Goal: Navigation & Orientation: Find specific page/section

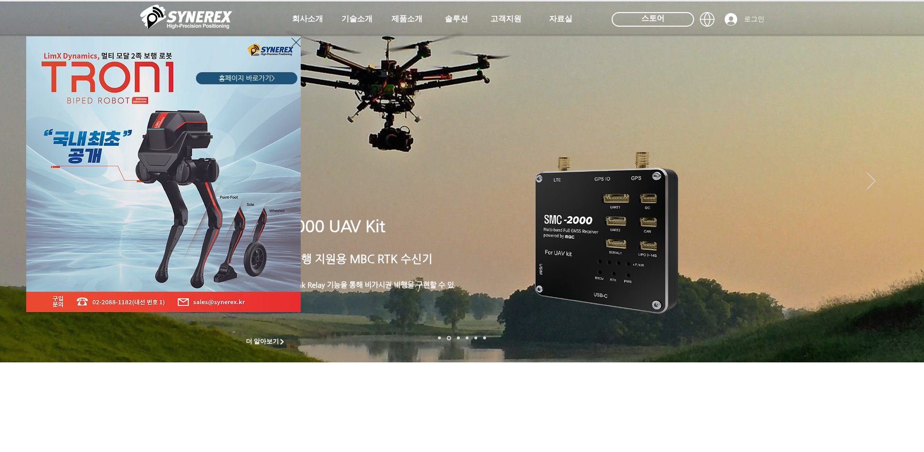
click at [904, 172] on div "LimX Dinamics" at bounding box center [462, 226] width 924 height 452
click at [858, 120] on div "LimX Dinamics" at bounding box center [462, 226] width 924 height 452
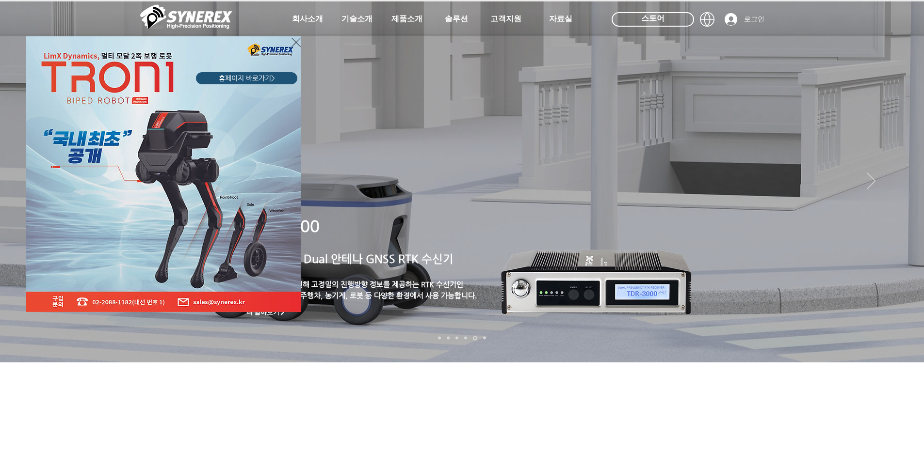
click at [295, 40] on icon "사이트로 돌아가기" at bounding box center [295, 42] width 9 height 12
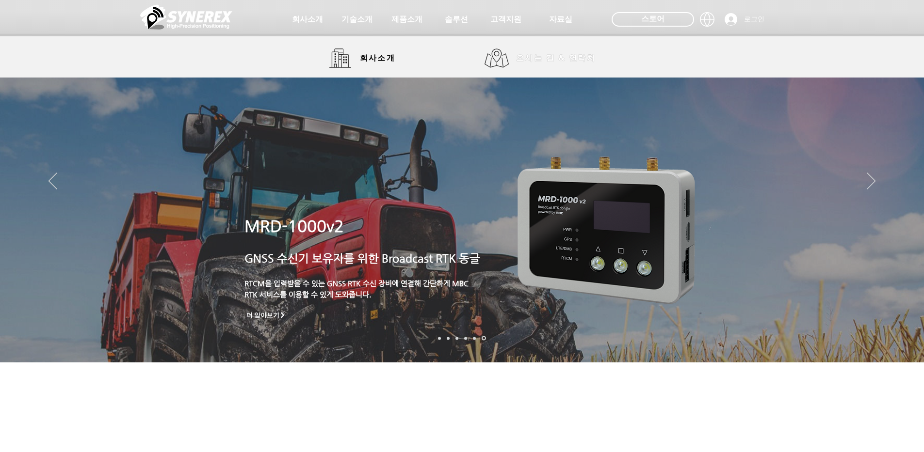
click at [537, 57] on span "오시는 길 & 연락처" at bounding box center [556, 58] width 80 height 11
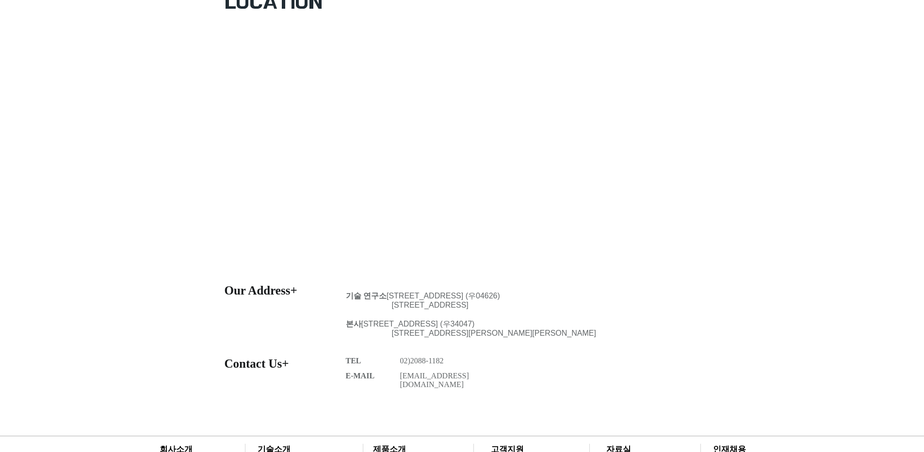
scroll to position [194, 0]
click at [647, 287] on div at bounding box center [462, 345] width 924 height 141
click at [794, 60] on div "main content" at bounding box center [462, 114] width 924 height 321
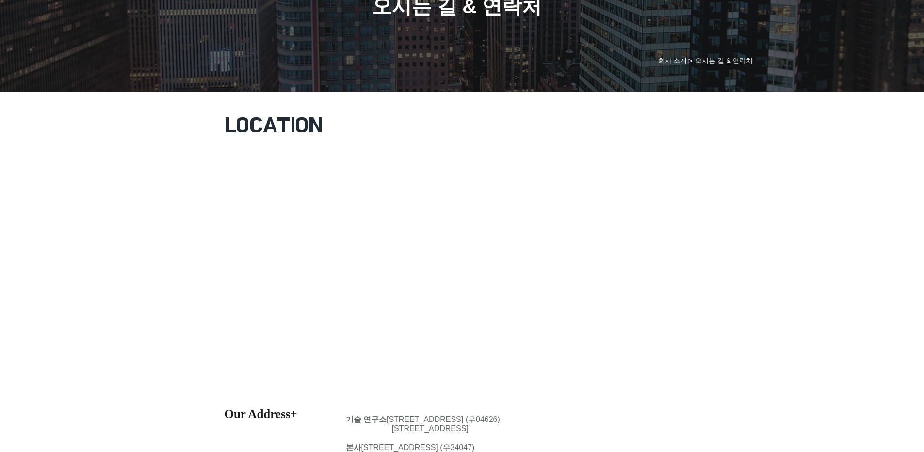
scroll to position [0, 0]
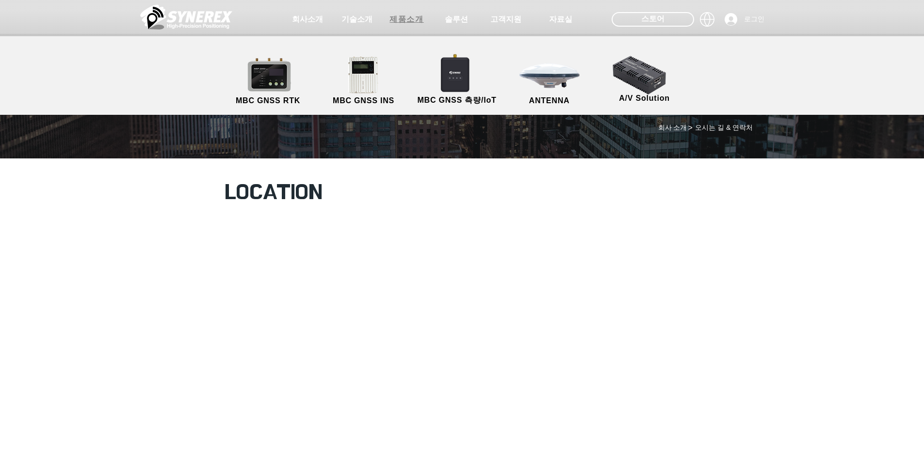
click at [415, 18] on span "제품소개" at bounding box center [406, 20] width 34 height 10
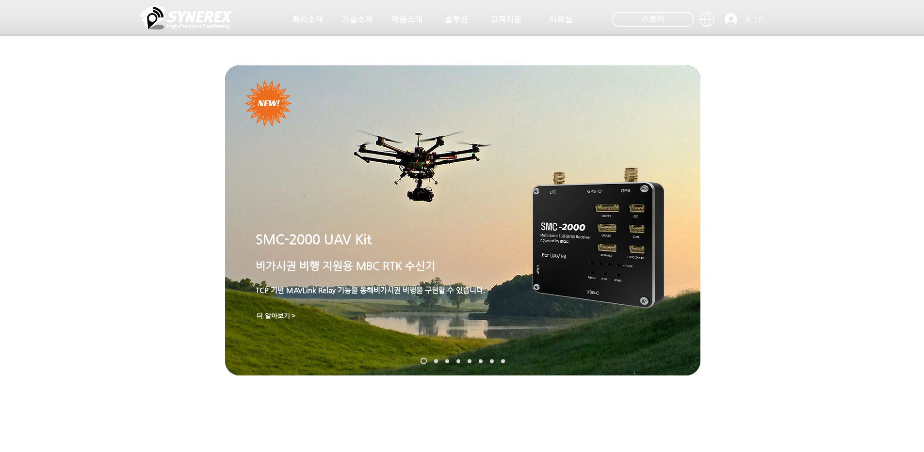
click at [359, 306] on img "슬라이드쇼" at bounding box center [462, 220] width 475 height 310
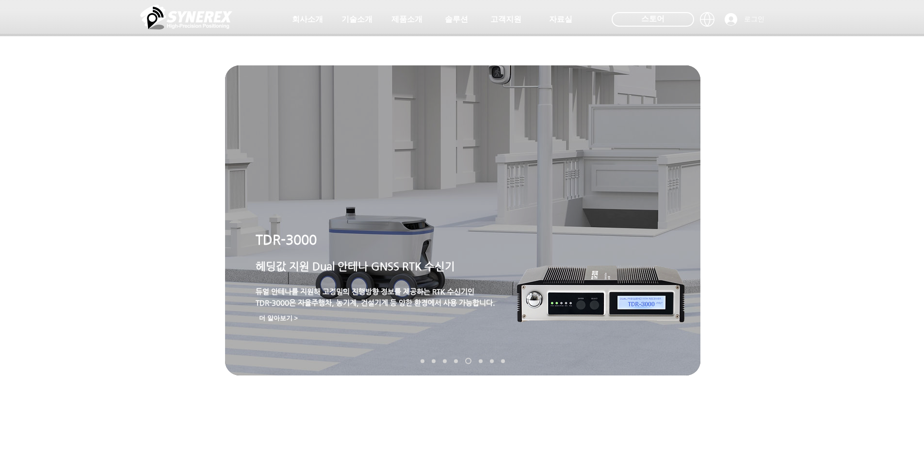
click at [761, 114] on div at bounding box center [462, 72] width 924 height 144
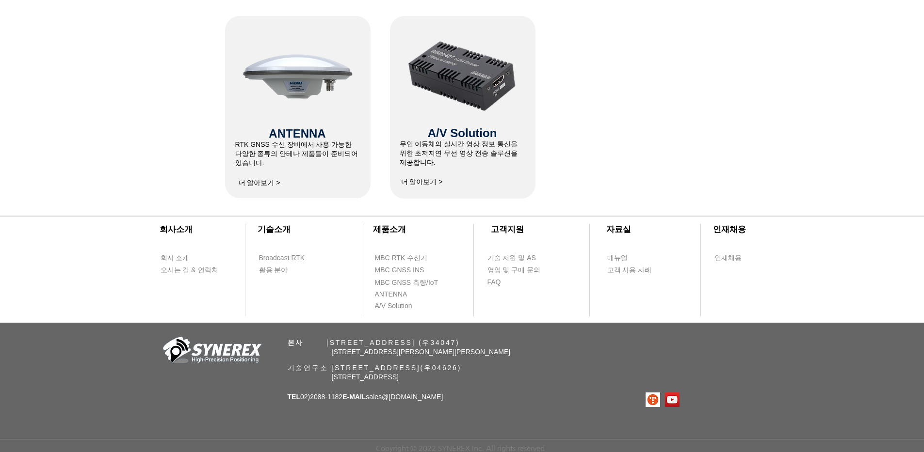
scroll to position [666, 0]
click at [283, 257] on span "Broadcast RTK" at bounding box center [282, 259] width 46 height 10
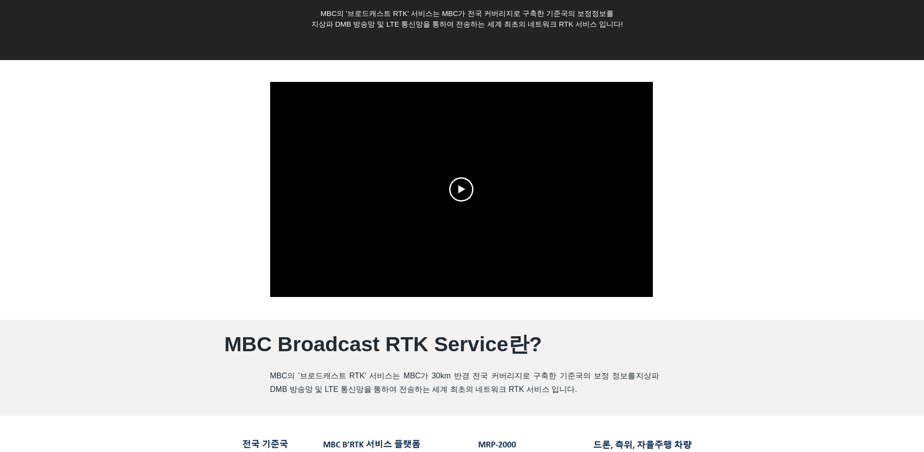
scroll to position [194, 0]
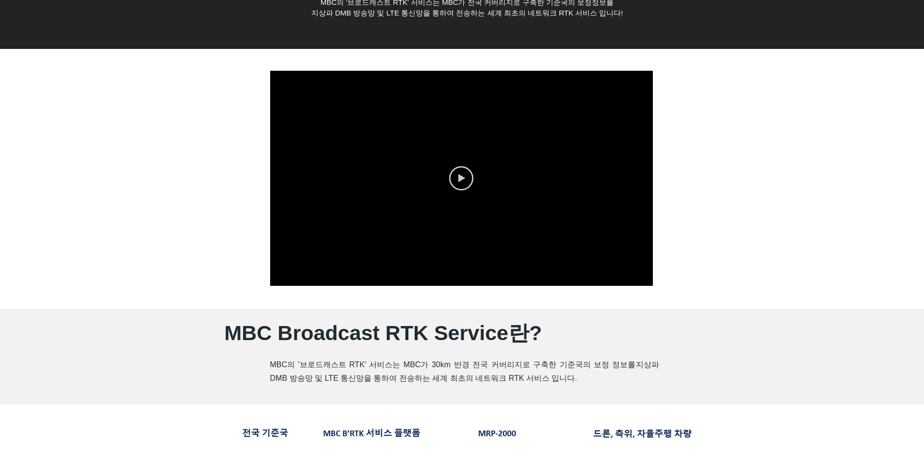
click at [460, 178] on icon "Play video" at bounding box center [461, 178] width 7 height 8
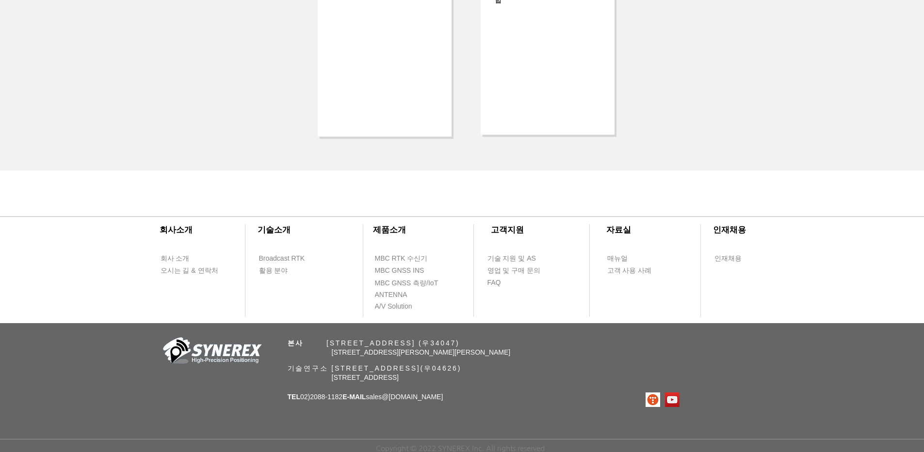
scroll to position [2060, 0]
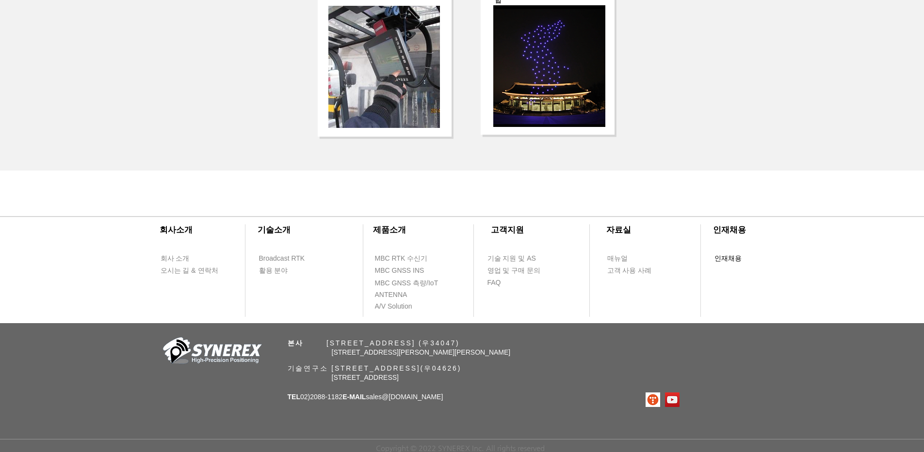
click at [721, 260] on span "인재채용" at bounding box center [727, 259] width 27 height 10
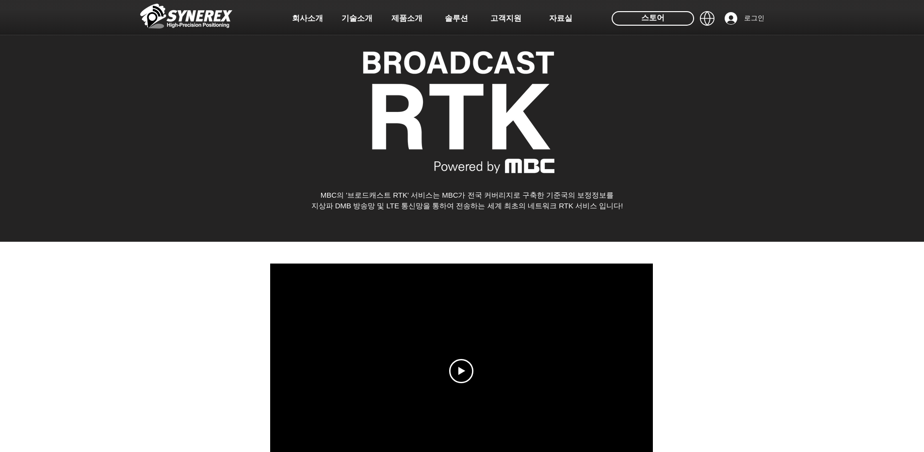
scroll to position [0, 0]
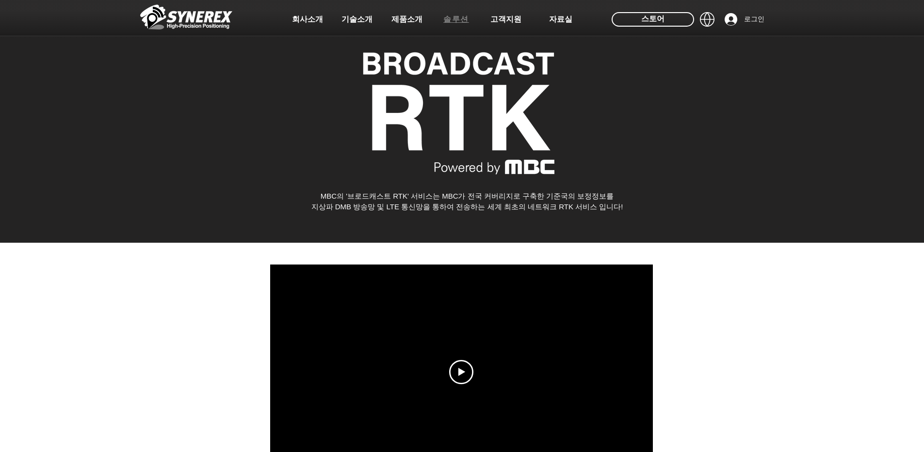
click at [455, 16] on span "솔루션" at bounding box center [456, 20] width 26 height 10
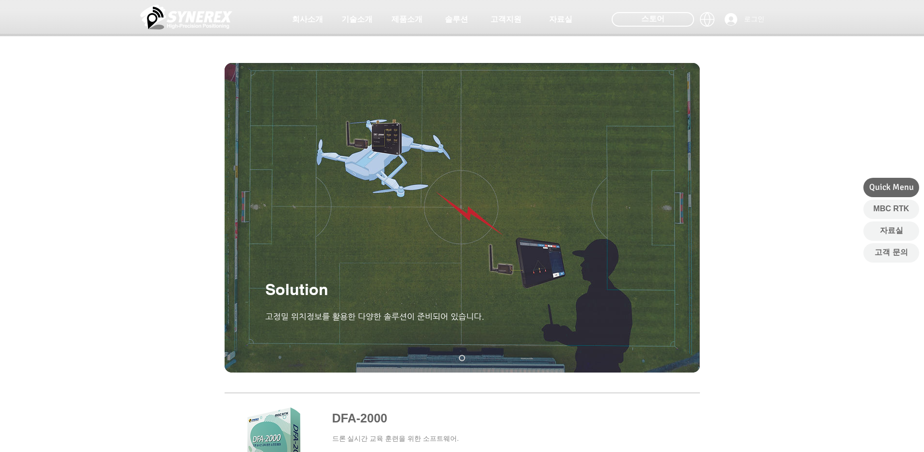
click at [440, 287] on img "슬라이드쇼" at bounding box center [462, 218] width 475 height 310
click at [527, 262] on img "슬라이드쇼" at bounding box center [462, 218] width 475 height 310
